Goal: Navigation & Orientation: Find specific page/section

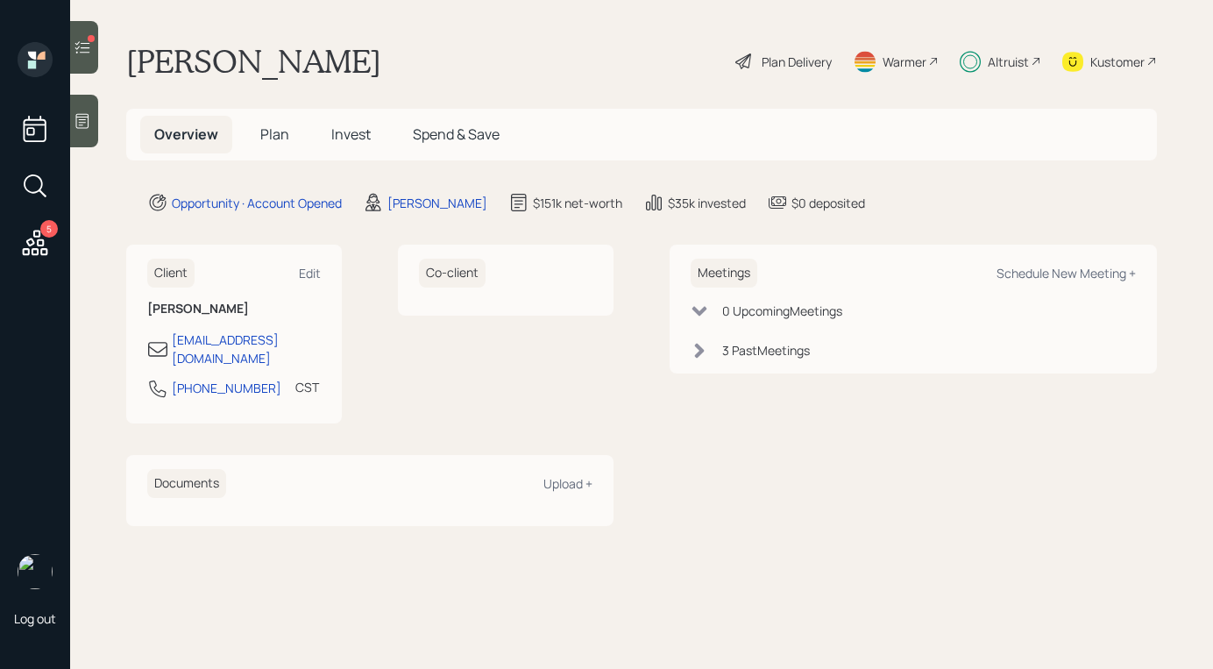
click at [281, 132] on span "Plan" at bounding box center [274, 133] width 29 height 19
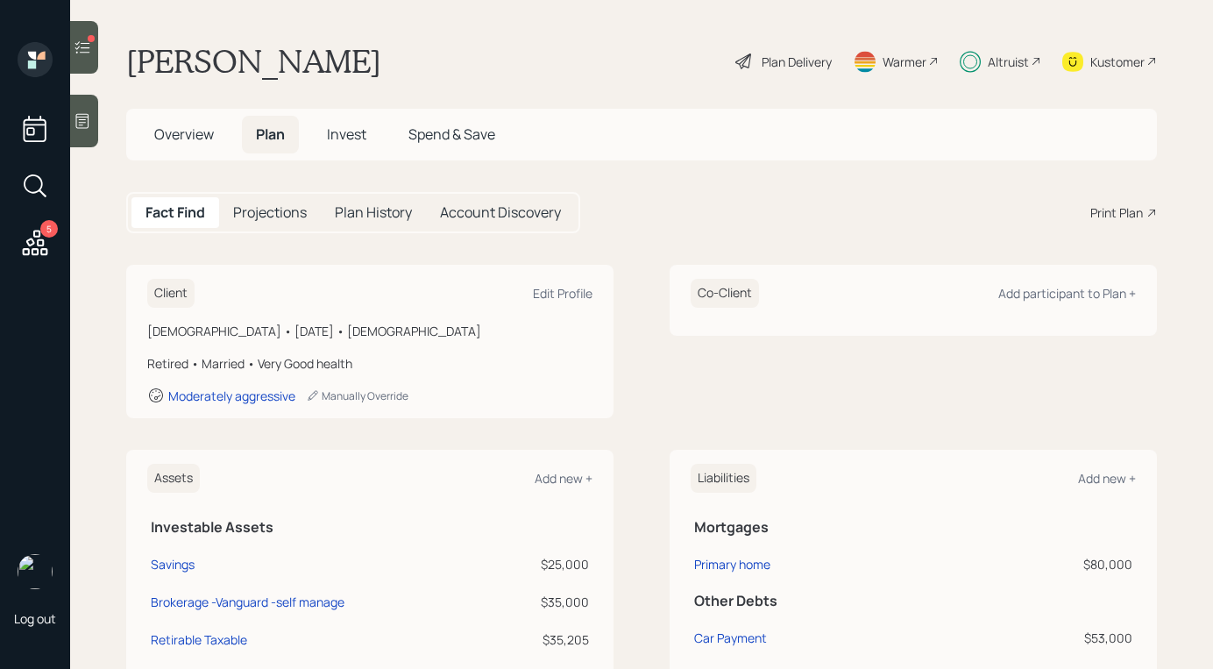
click at [343, 126] on span "Invest" at bounding box center [346, 133] width 39 height 19
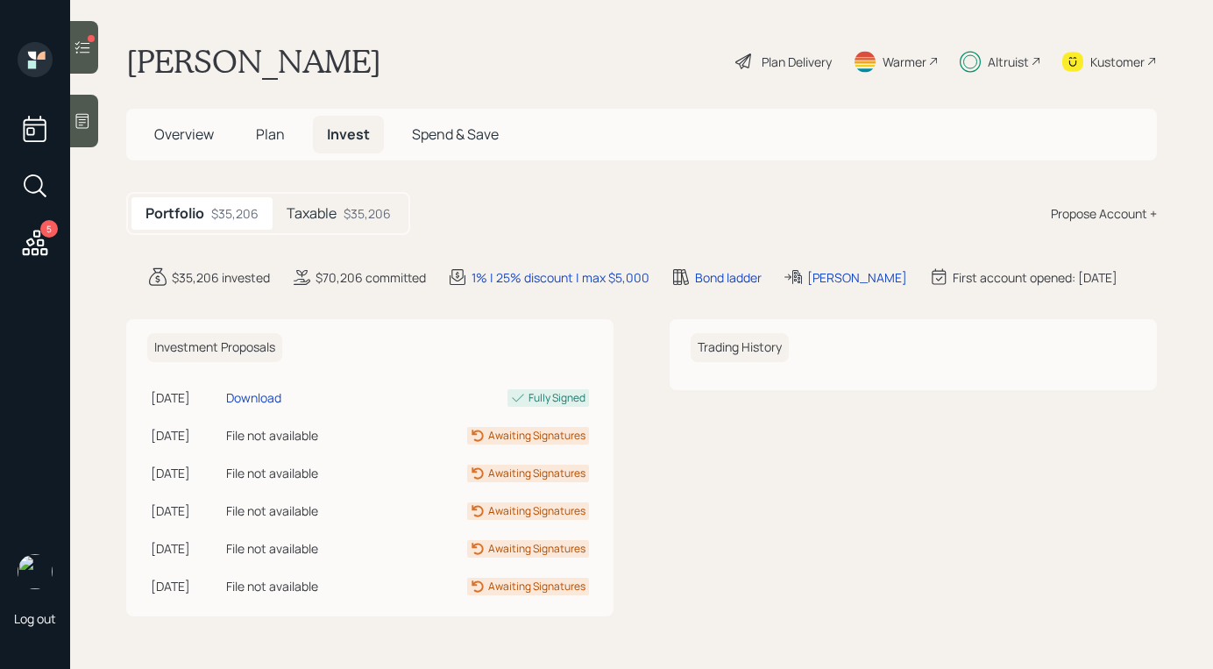
click at [334, 210] on h5 "Taxable" at bounding box center [312, 213] width 50 height 17
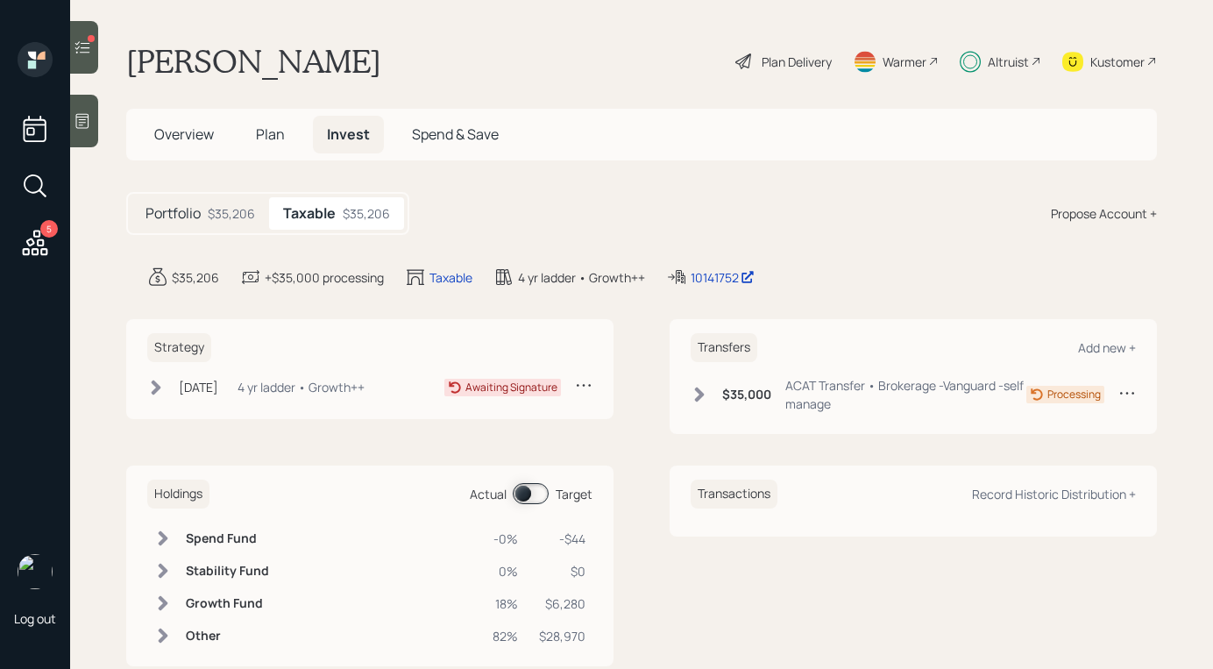
click at [155, 401] on div "Sep 18, 2025 Thursday, September 18, 2025 11:53 AM EDT 4 yr ladder • Growth++ A…" at bounding box center [369, 390] width 445 height 29
click at [154, 395] on div "Sep 18, 2025 Thursday, September 18, 2025 11:53 AM EDT 4 yr ladder • Growth++" at bounding box center [255, 387] width 217 height 22
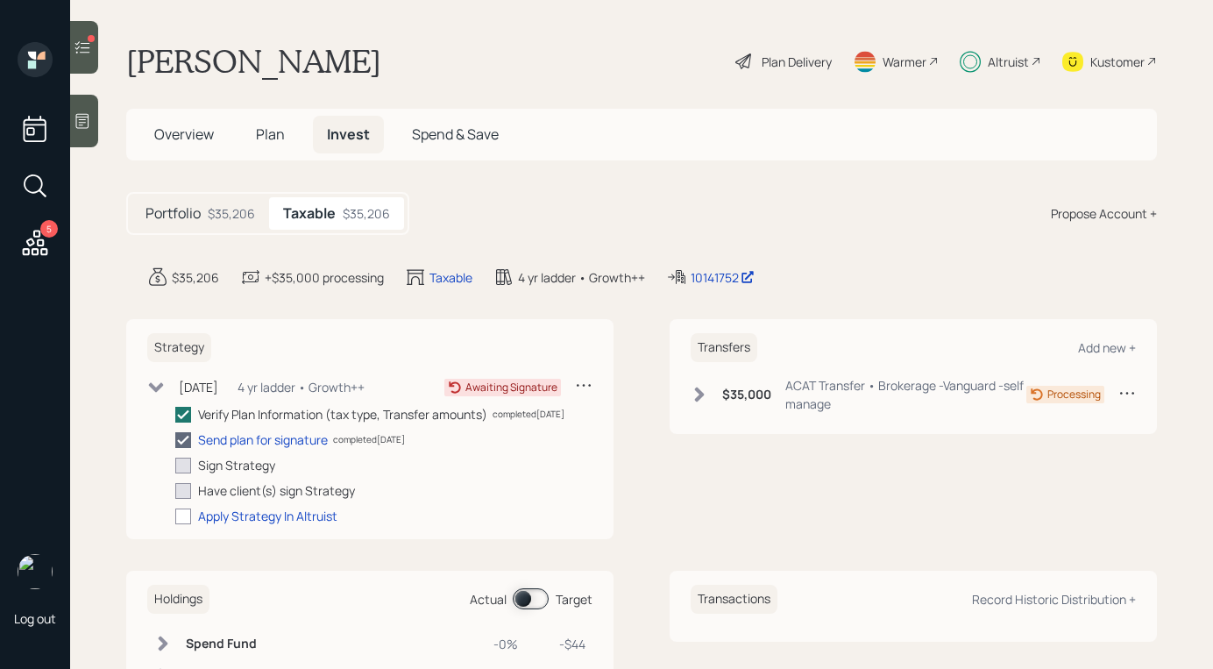
click at [156, 395] on icon at bounding box center [156, 388] width 18 height 18
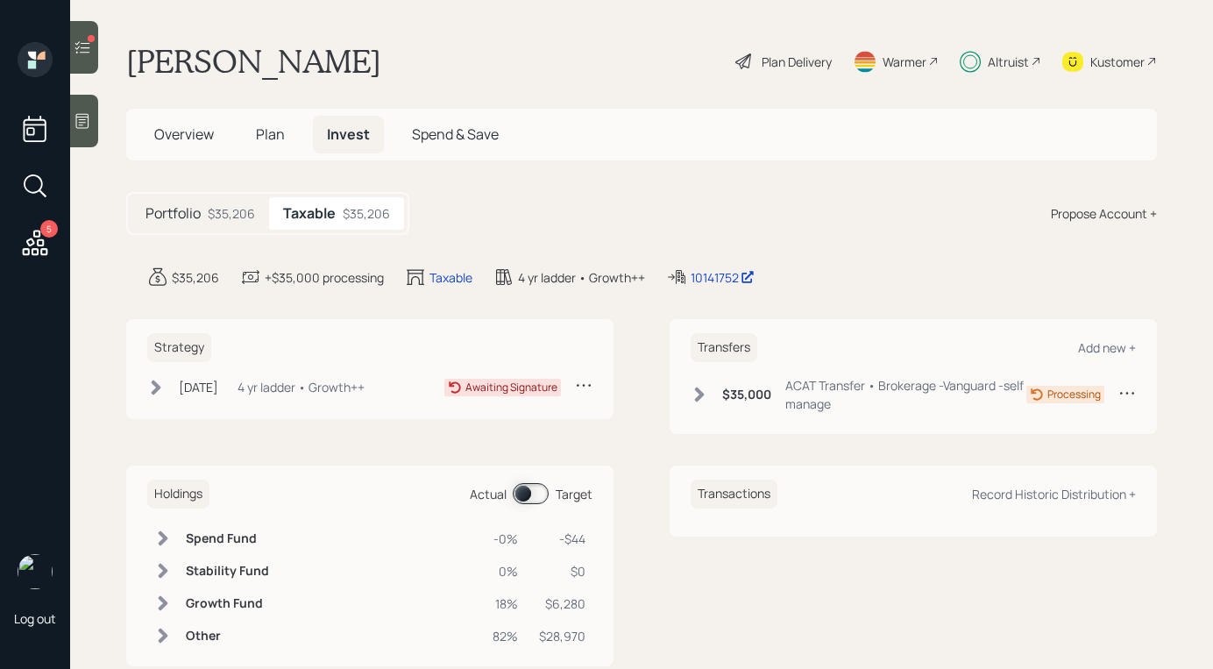
click at [160, 386] on icon at bounding box center [157, 387] width 10 height 15
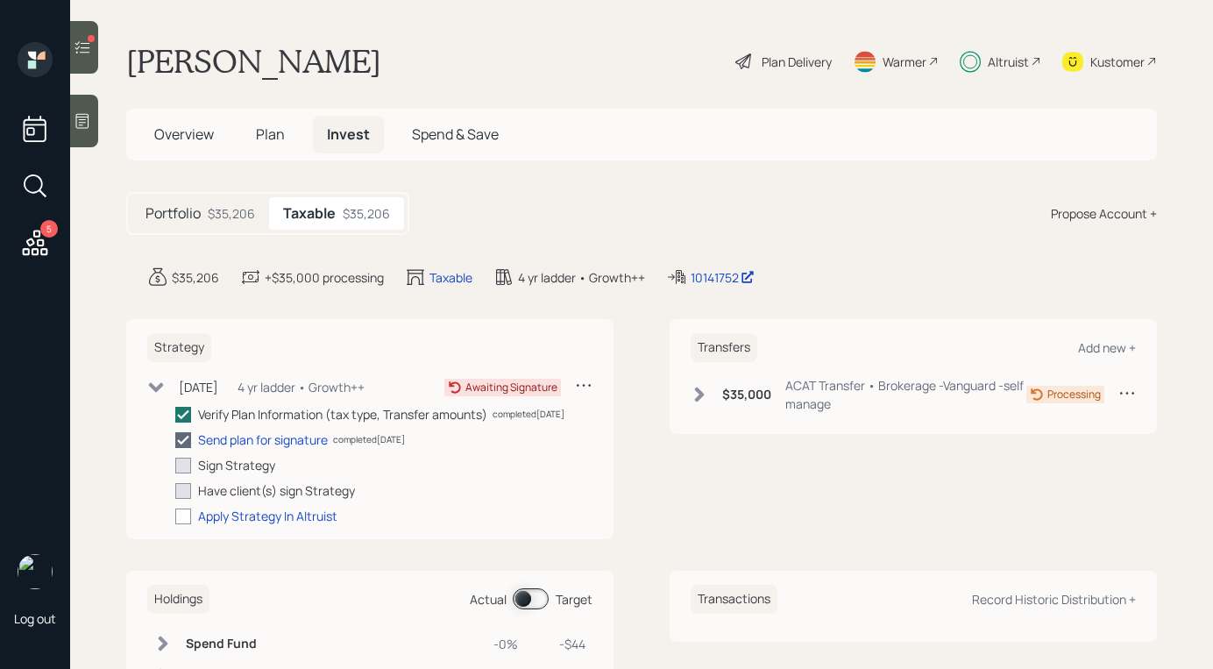
click at [160, 386] on icon at bounding box center [156, 387] width 15 height 10
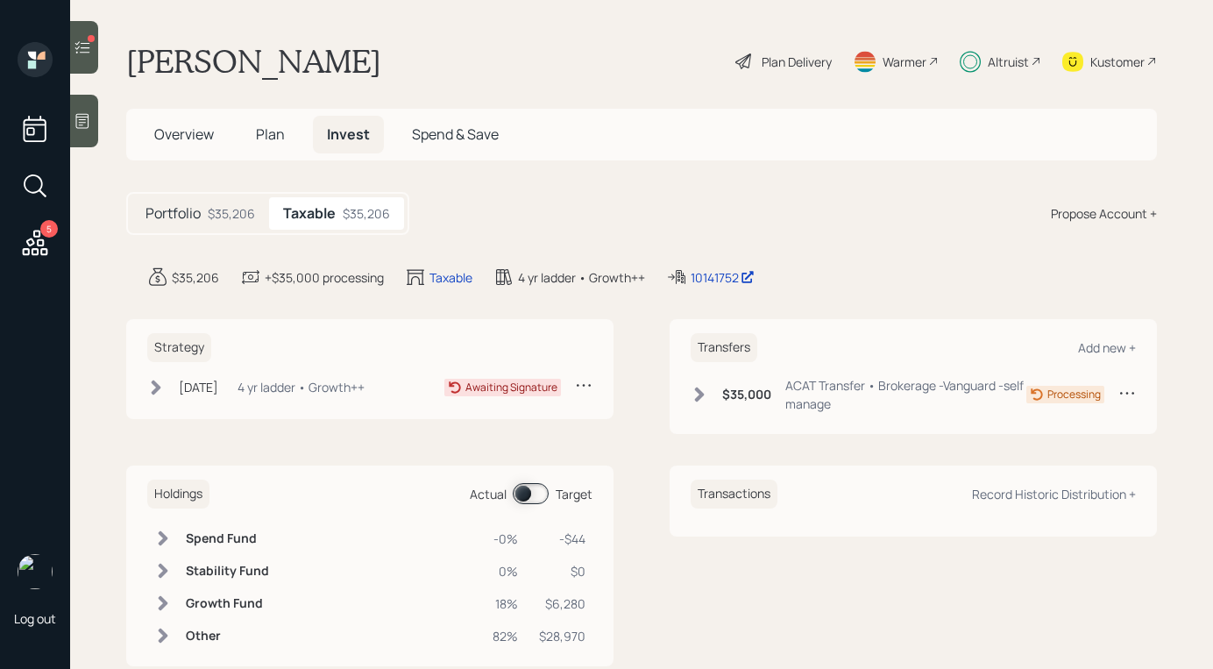
click at [46, 238] on icon at bounding box center [35, 243] width 32 height 32
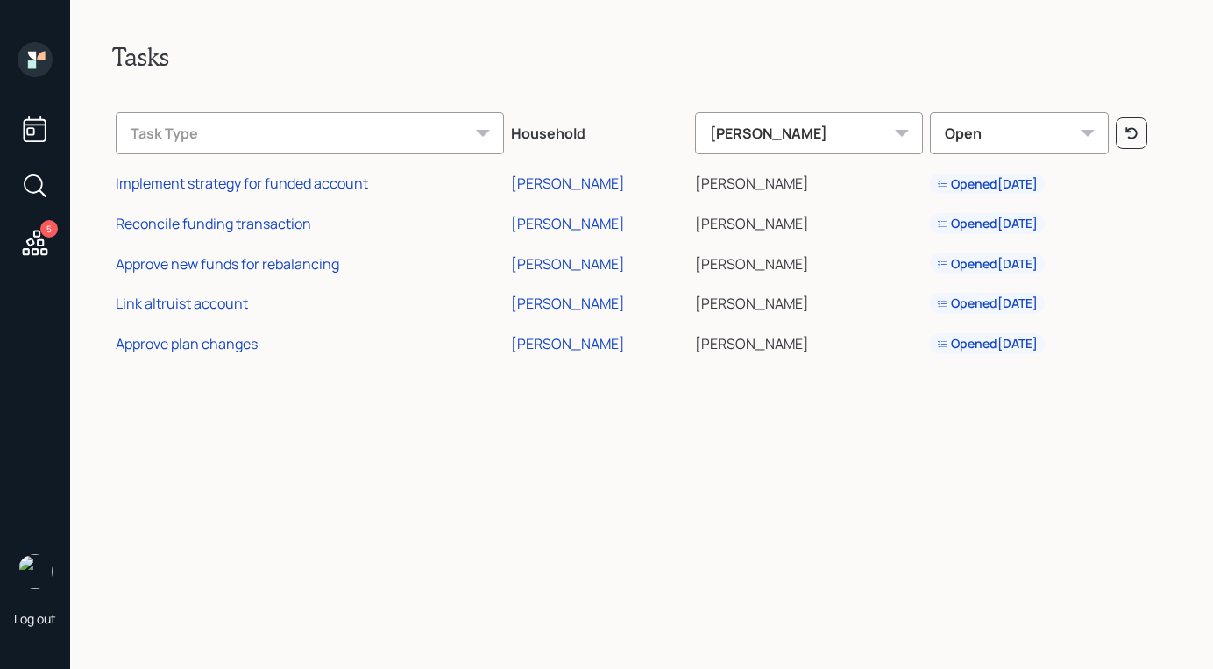
click at [551, 173] on td "Philip Roberts" at bounding box center [600, 181] width 184 height 40
click at [556, 177] on div "Philip Roberts" at bounding box center [568, 183] width 114 height 19
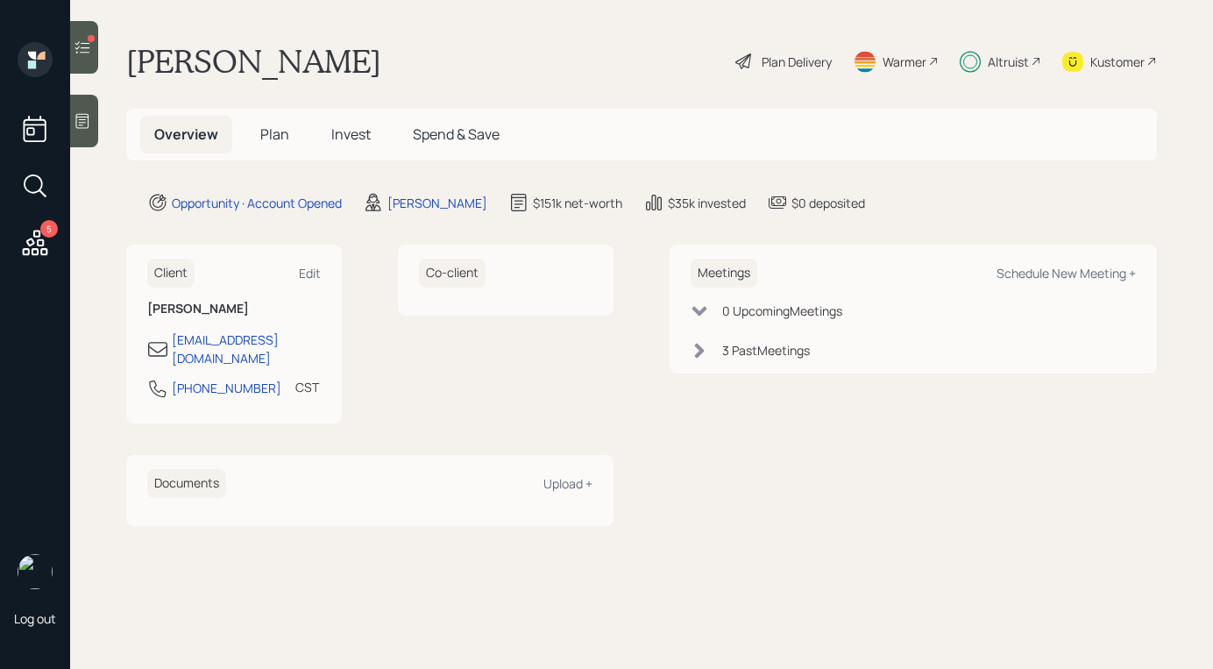
click at [559, 96] on main "[PERSON_NAME] Plan Delivery Warmer Altruist Kustomer Overview Plan Invest Spend…" at bounding box center [641, 334] width 1143 height 669
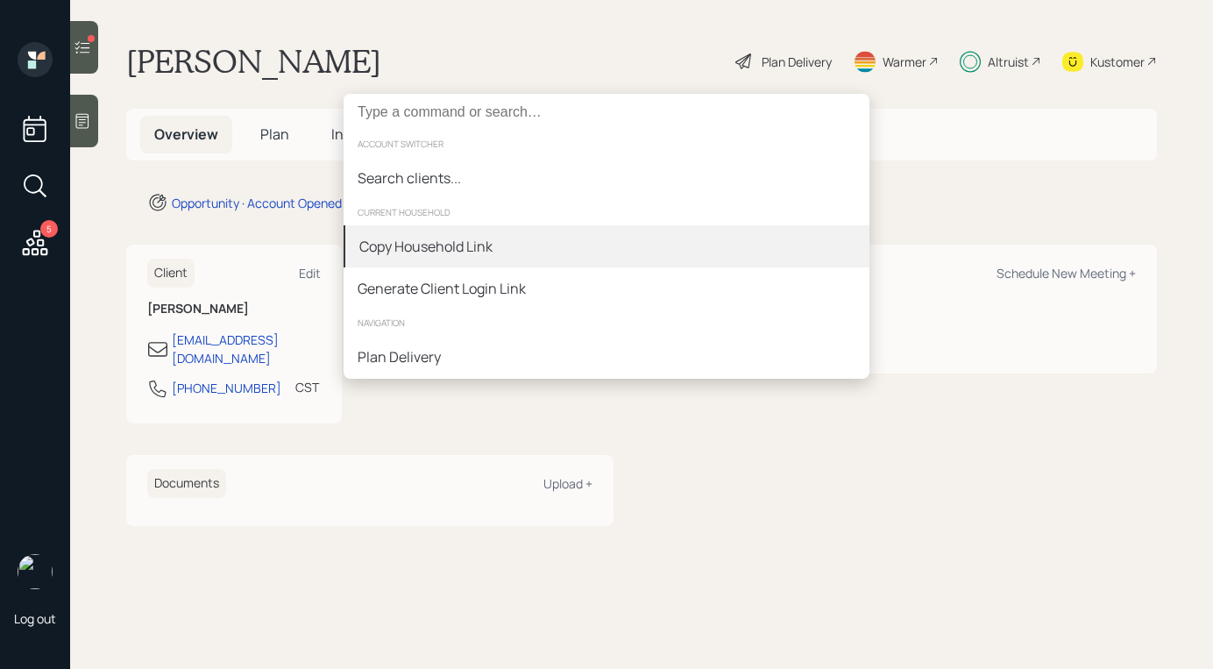
click at [501, 248] on div "Copy Household Link" at bounding box center [607, 246] width 526 height 42
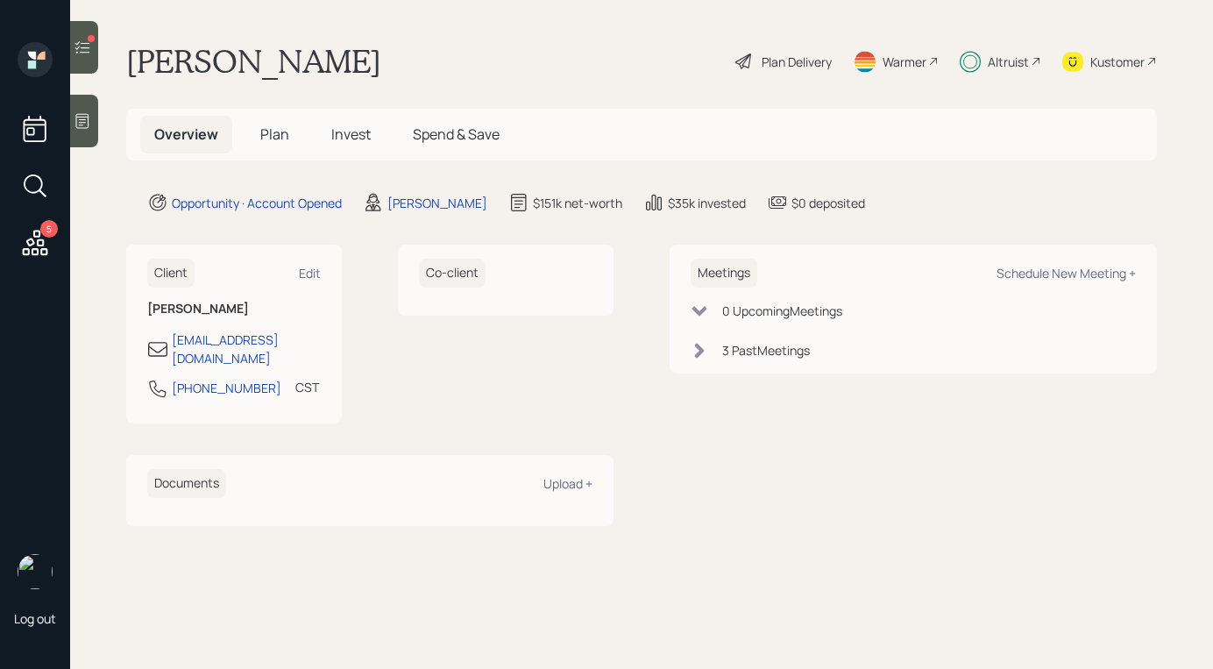
click at [73, 136] on div at bounding box center [84, 121] width 28 height 53
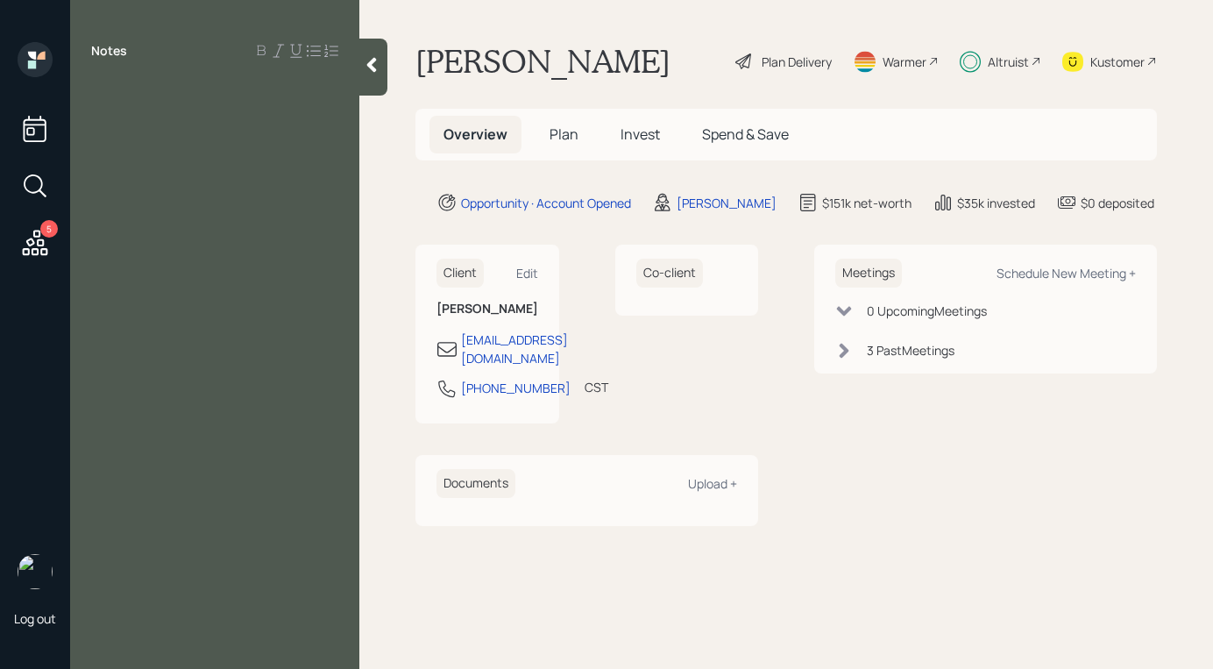
drag, startPoint x: 343, startPoint y: 59, endPoint x: 414, endPoint y: 70, distance: 71.9
click at [348, 59] on div "Notes" at bounding box center [214, 345] width 289 height 606
click at [378, 74] on div at bounding box center [373, 67] width 28 height 57
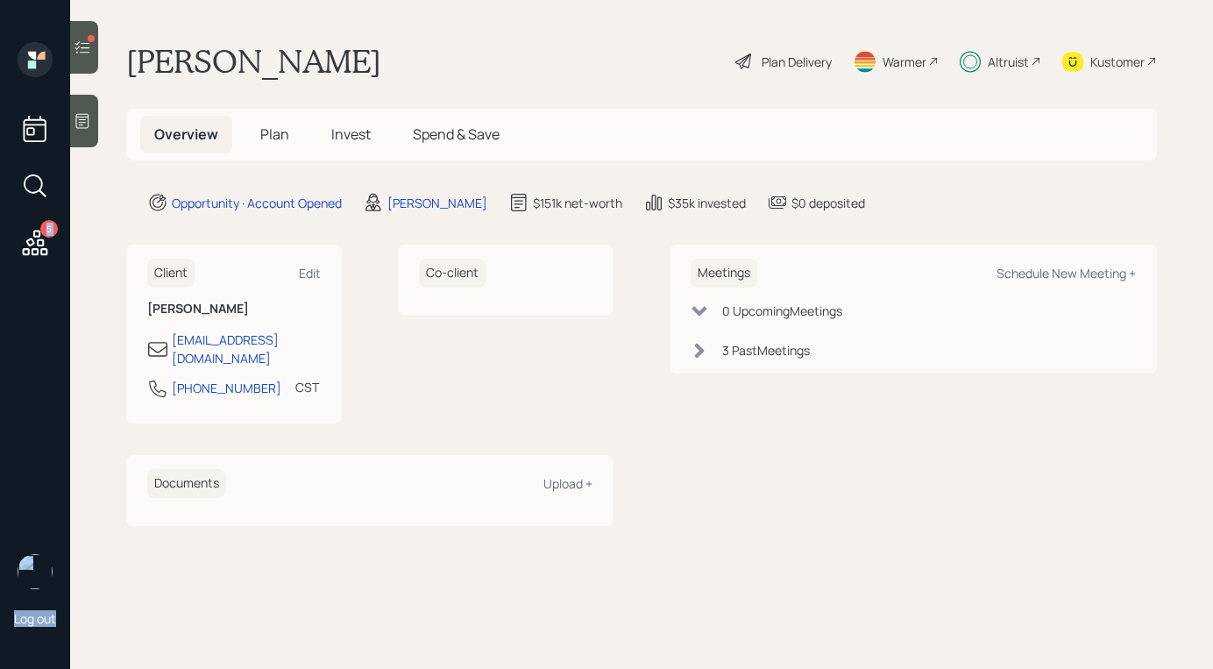
click at [70, 40] on div "5 Log out Philip Roberts Plan Delivery Warmer Altruist Kustomer Overview Plan I…" at bounding box center [606, 334] width 1213 height 669
click at [82, 54] on icon at bounding box center [83, 48] width 18 height 18
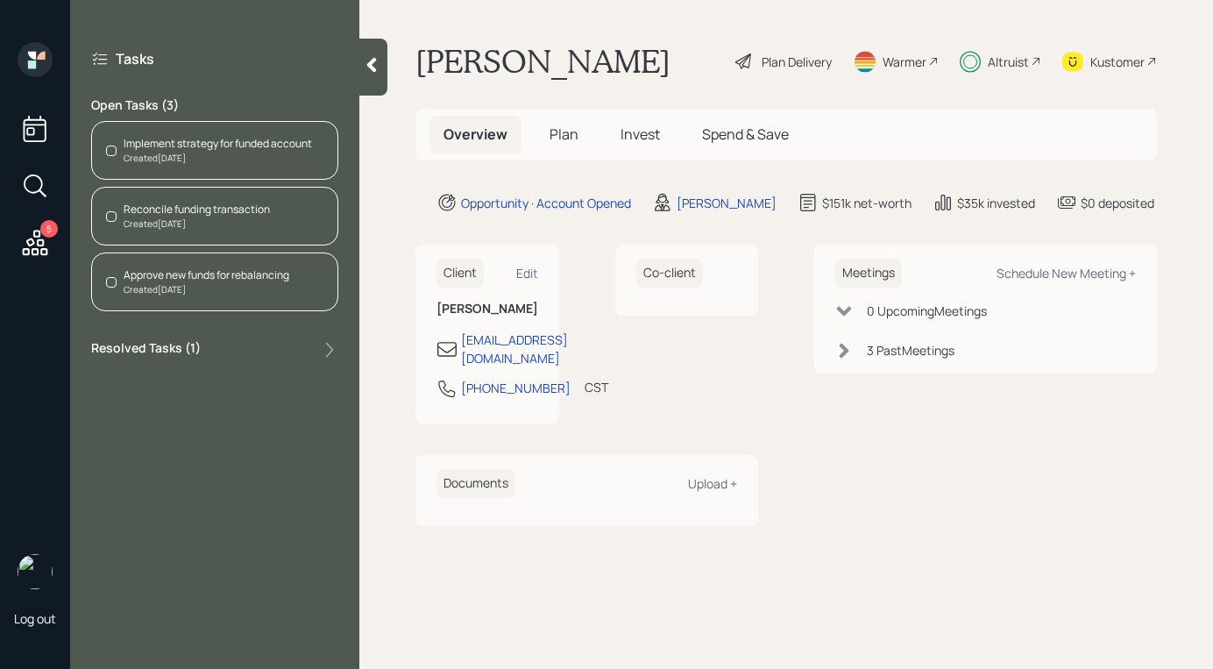
click at [878, 522] on div "Meetings Schedule New Meeting + 0 Upcoming Meeting s 3 Past Meeting s" at bounding box center [985, 385] width 343 height 281
click at [660, 423] on div "Co-client" at bounding box center [687, 334] width 144 height 179
click at [109, 150] on div at bounding box center [111, 151] width 11 height 11
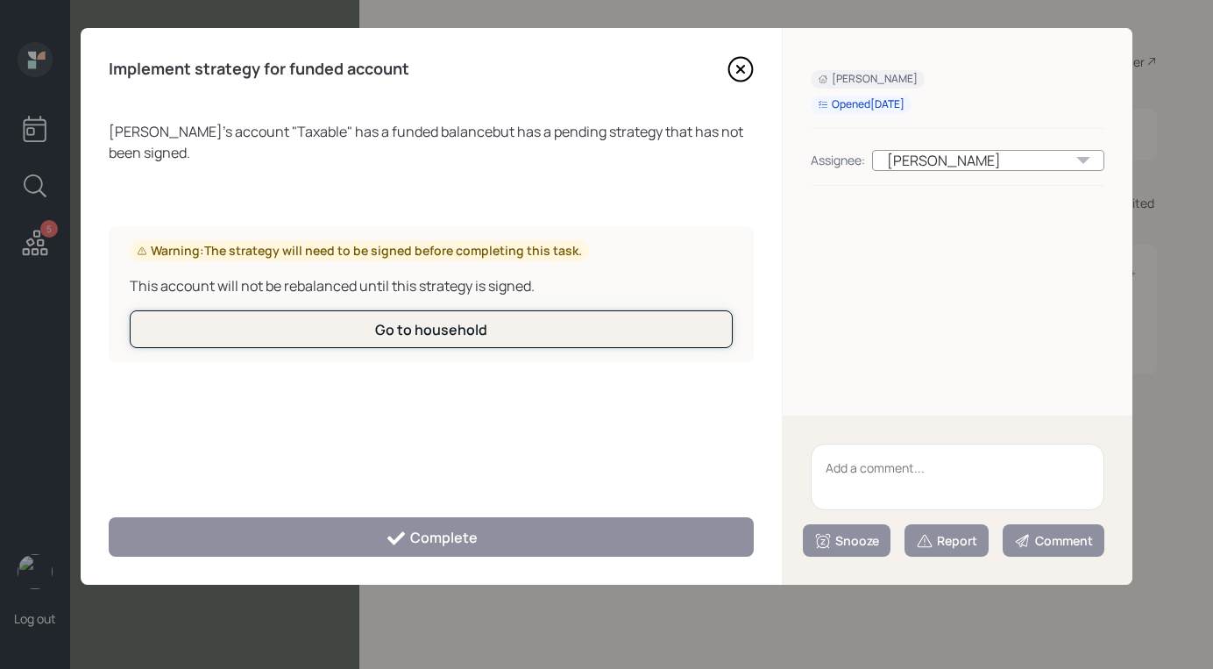
click at [452, 317] on button "Go to household" at bounding box center [431, 329] width 603 height 38
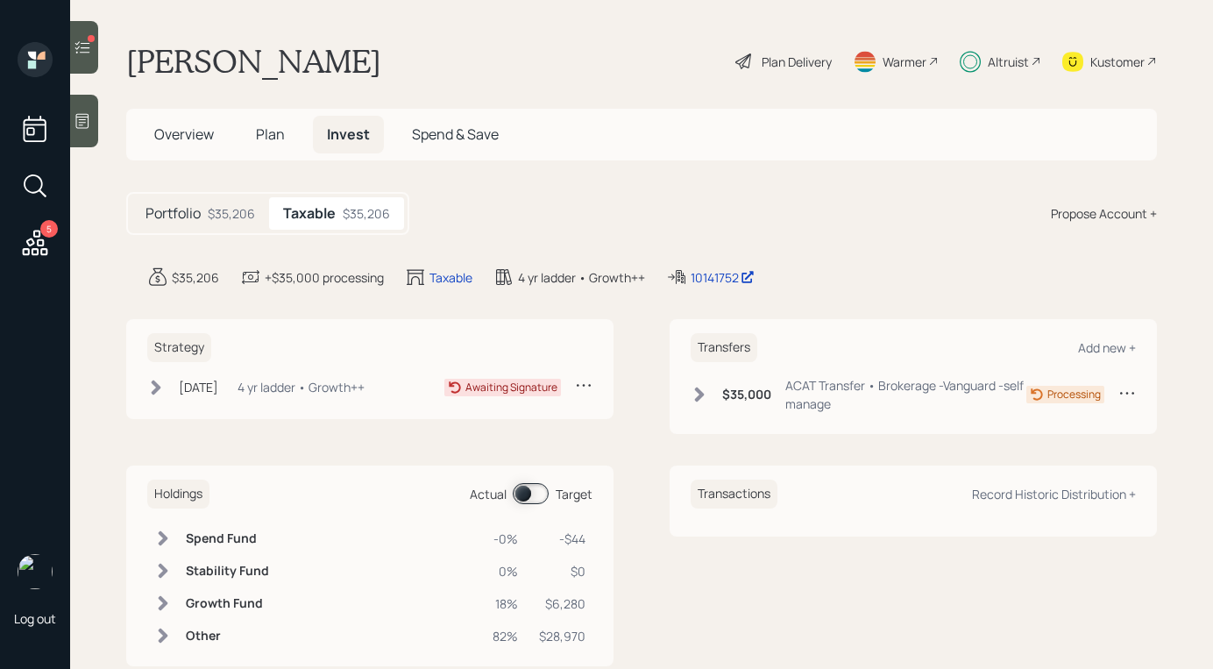
click at [337, 53] on div "Philip Roberts Plan Delivery Warmer Altruist Kustomer" at bounding box center [641, 61] width 1031 height 39
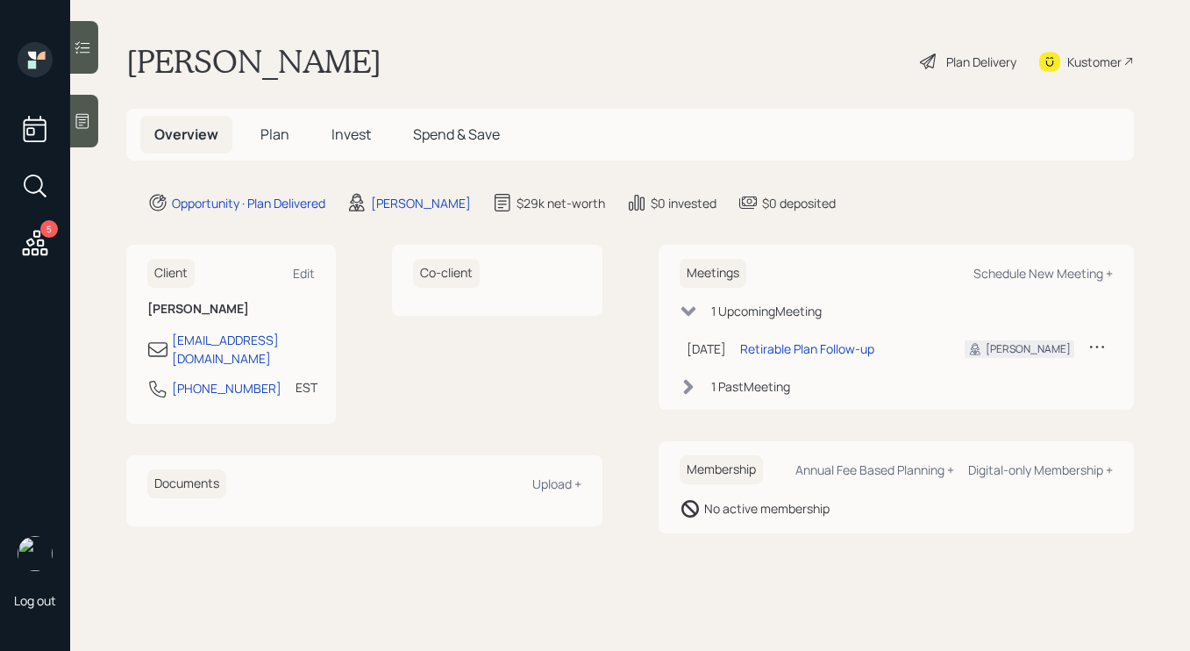
click at [266, 130] on span "Plan" at bounding box center [274, 133] width 29 height 19
